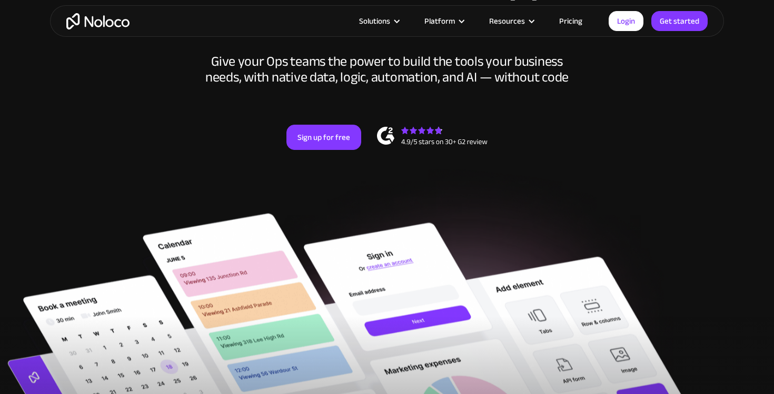
scroll to position [145, 0]
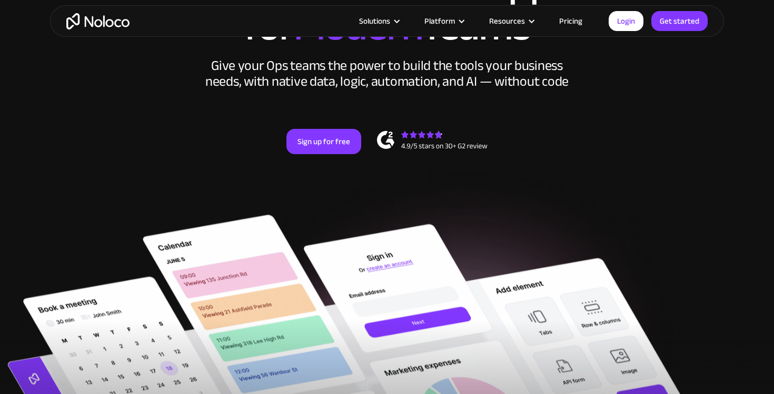
click at [569, 22] on link "Pricing" at bounding box center [570, 21] width 49 height 14
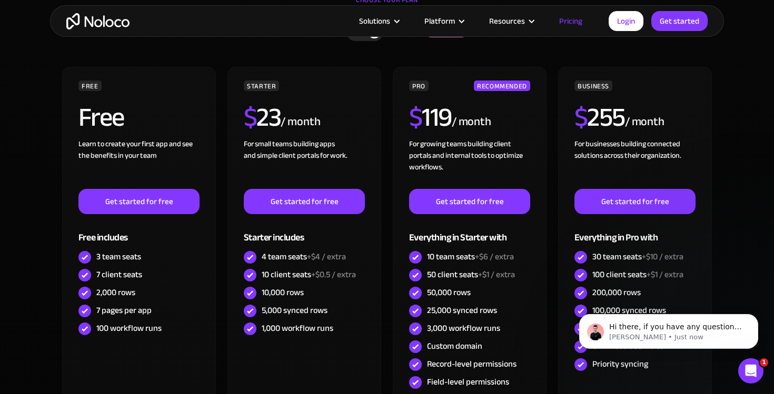
click at [86, 25] on img "home" at bounding box center [97, 21] width 63 height 16
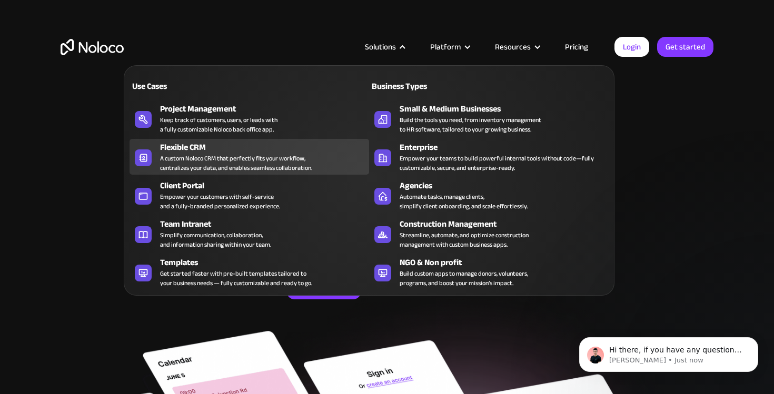
click at [241, 154] on div "A custom Noloco CRM that perfectly fits your workflow, centralizes your data, a…" at bounding box center [236, 163] width 152 height 19
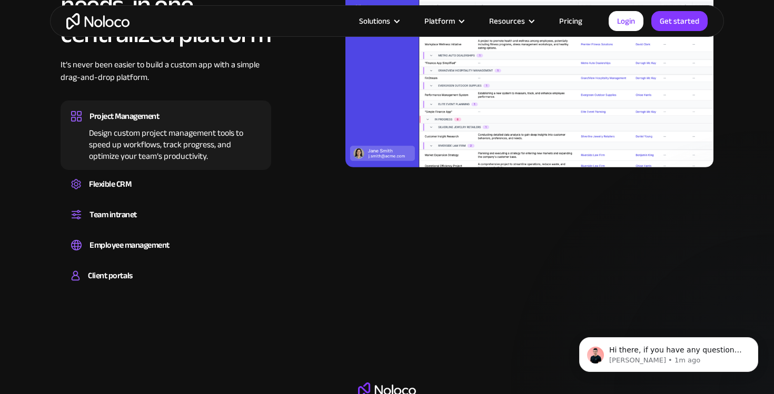
scroll to position [1039, 0]
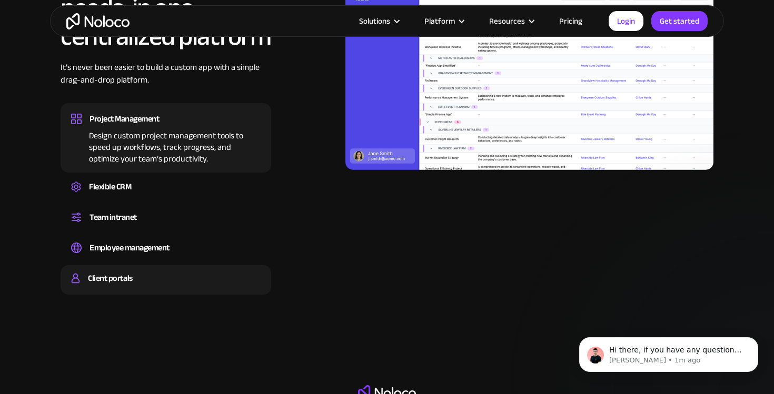
click at [135, 274] on div "Client portals" at bounding box center [165, 278] width 189 height 16
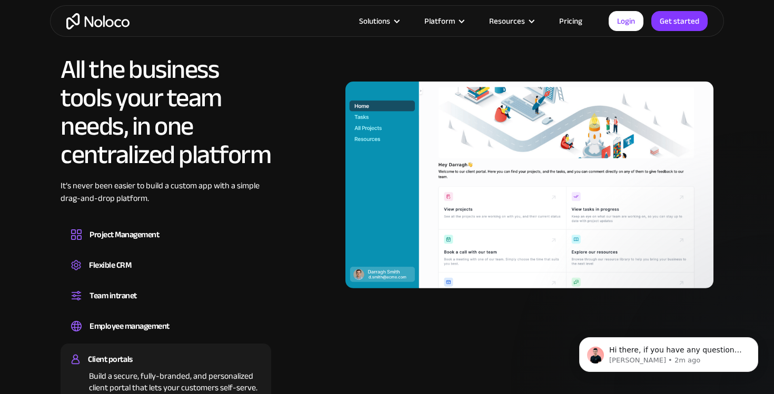
scroll to position [916, 0]
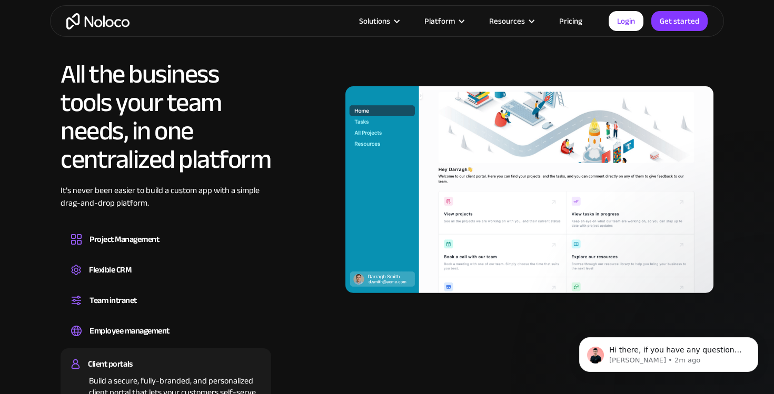
click at [461, 228] on img at bounding box center [529, 189] width 368 height 207
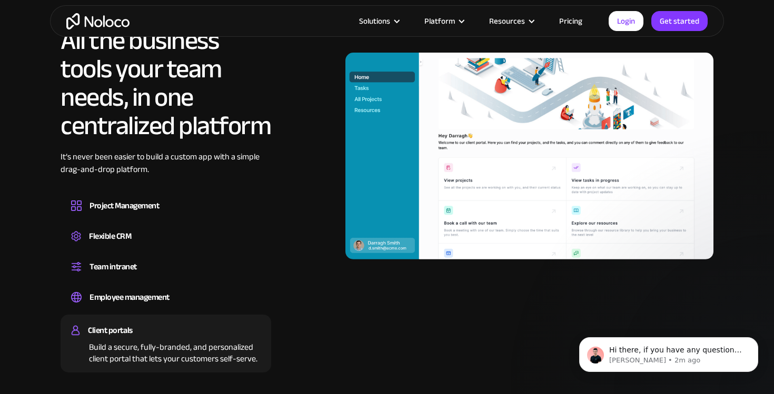
scroll to position [950, 0]
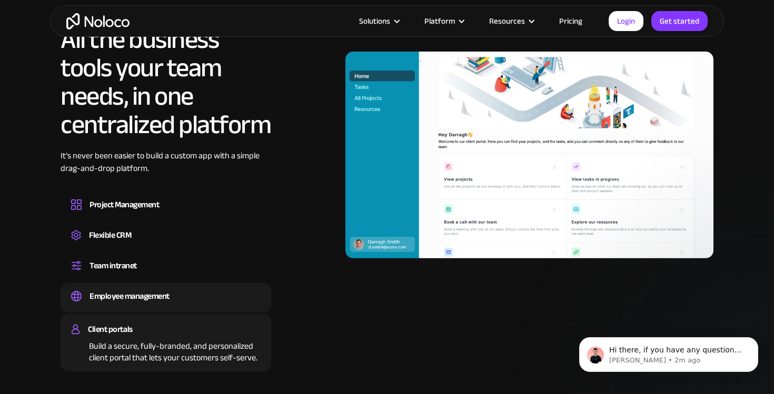
click at [127, 300] on div "Employee management" at bounding box center [129, 296] width 80 height 16
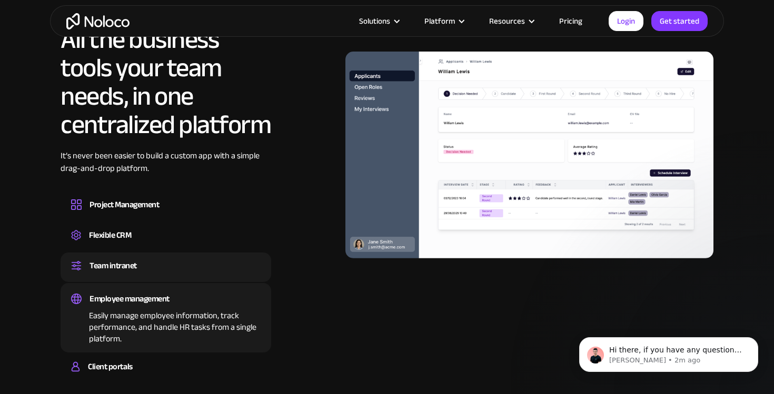
click at [124, 266] on div "Team intranet" at bounding box center [112, 266] width 47 height 16
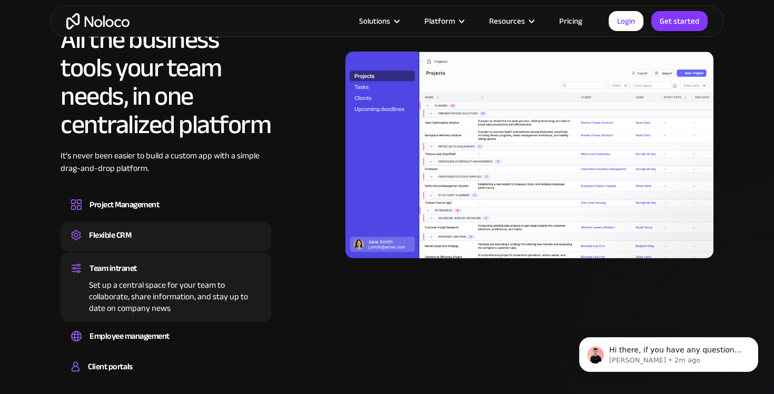
click at [124, 229] on div "Flexible CRM" at bounding box center [110, 235] width 42 height 16
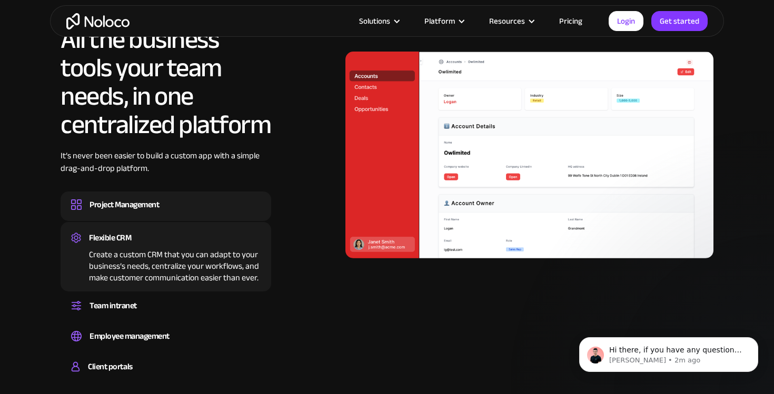
click at [123, 212] on div "Project Management" at bounding box center [123, 205] width 69 height 16
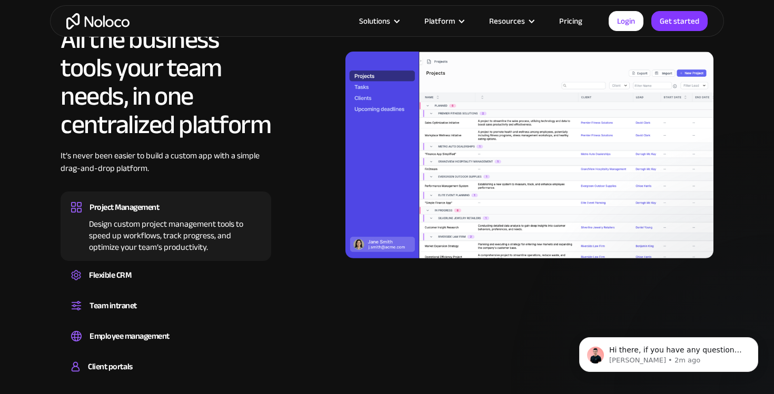
click at [571, 27] on link "Pricing" at bounding box center [570, 21] width 49 height 14
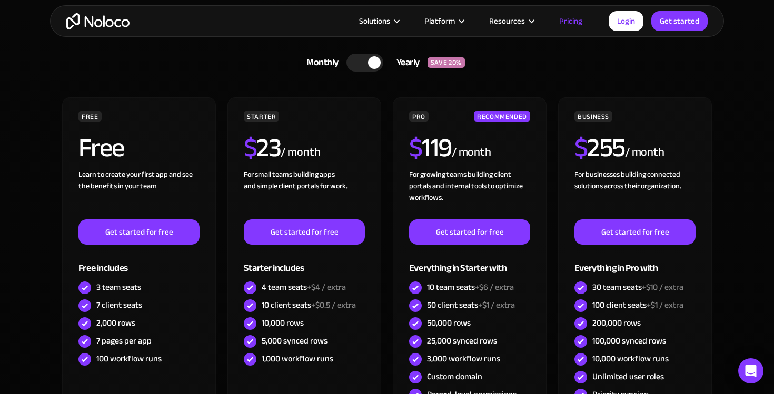
scroll to position [346, 0]
